Goal: Download file/media

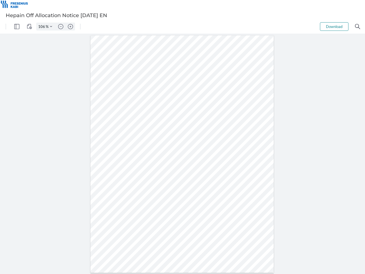
click at [17, 27] on img "Panel" at bounding box center [16, 26] width 5 height 5
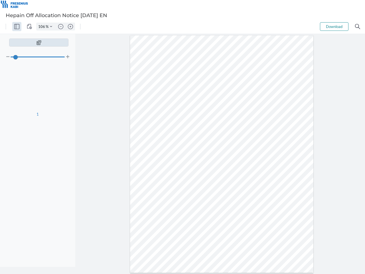
click at [29, 27] on img "View Controls" at bounding box center [29, 26] width 5 height 5
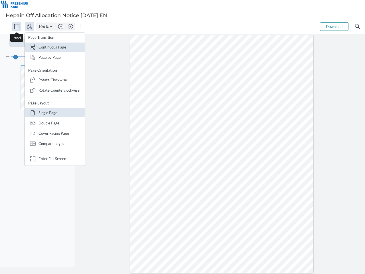
click at [43, 27] on input "106" at bounding box center [41, 26] width 9 height 5
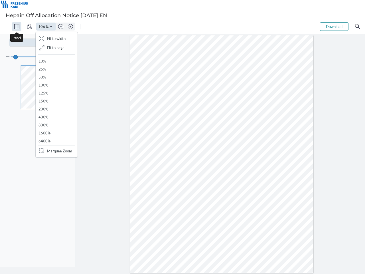
click at [51, 27] on img "Zoom Controls" at bounding box center [51, 26] width 2 height 2
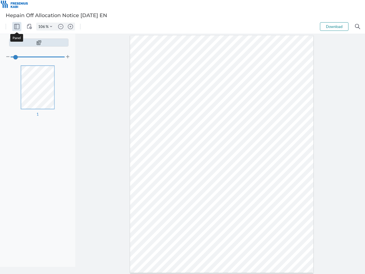
click at [61, 27] on img "Zoom out" at bounding box center [60, 26] width 5 height 5
click at [71, 27] on img "Zoom in" at bounding box center [70, 26] width 5 height 5
type input "106"
click at [335, 27] on button "Download" at bounding box center [334, 26] width 29 height 9
